Goal: Task Accomplishment & Management: Use online tool/utility

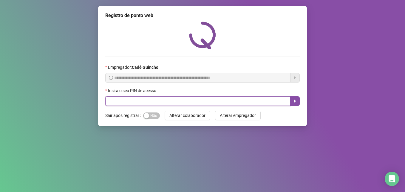
click at [222, 100] on input "text" at bounding box center [197, 101] width 185 height 10
type input "*****"
click at [296, 105] on button "button" at bounding box center [295, 101] width 10 height 10
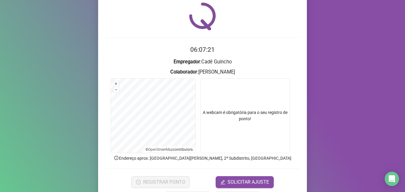
scroll to position [41, 0]
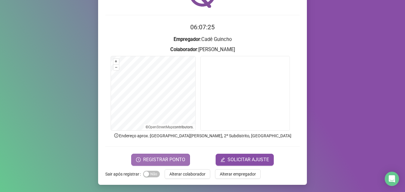
click at [153, 161] on span "REGISTRAR PONTO" at bounding box center [164, 159] width 42 height 7
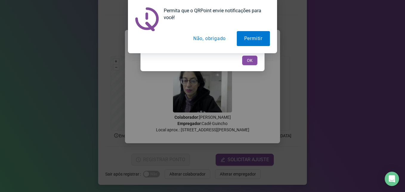
click at [202, 38] on button "Não, obrigado" at bounding box center [209, 38] width 47 height 15
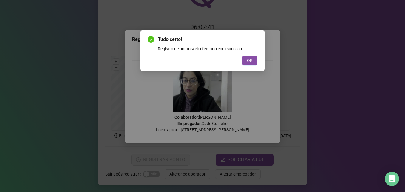
click at [213, 37] on div "Permita que o QRPoint envie notificações para você! Permitir Não, obrigado" at bounding box center [202, 26] width 405 height 53
click at [250, 58] on span "OK" at bounding box center [250, 60] width 6 height 7
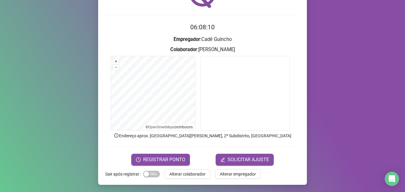
click at [292, 148] on form "06:08:10 Empregador : [PERSON_NAME] : [PERSON_NAME] SONCINO + – ⇧ › © OpenStree…" at bounding box center [202, 93] width 195 height 143
